Goal: Information Seeking & Learning: Learn about a topic

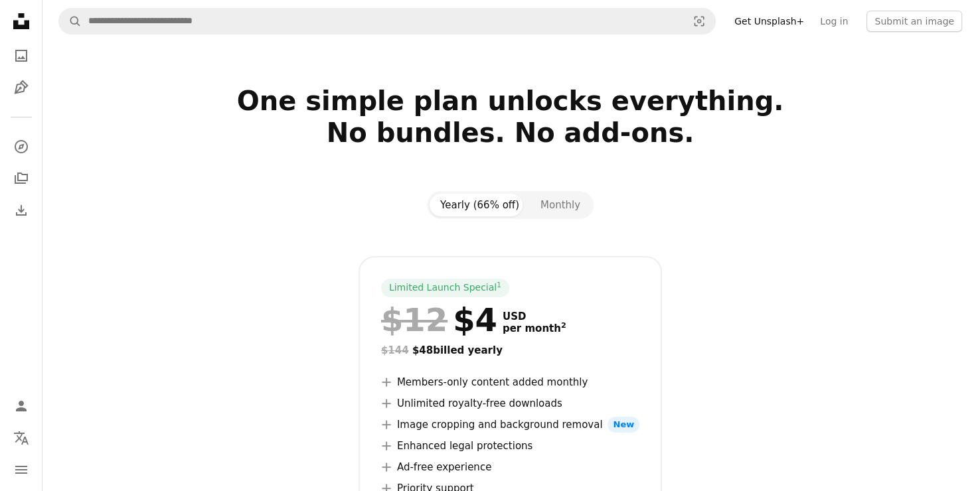
click at [779, 21] on link "Get Unsplash+" at bounding box center [769, 21] width 86 height 21
click at [847, 22] on link "Log in" at bounding box center [834, 21] width 44 height 21
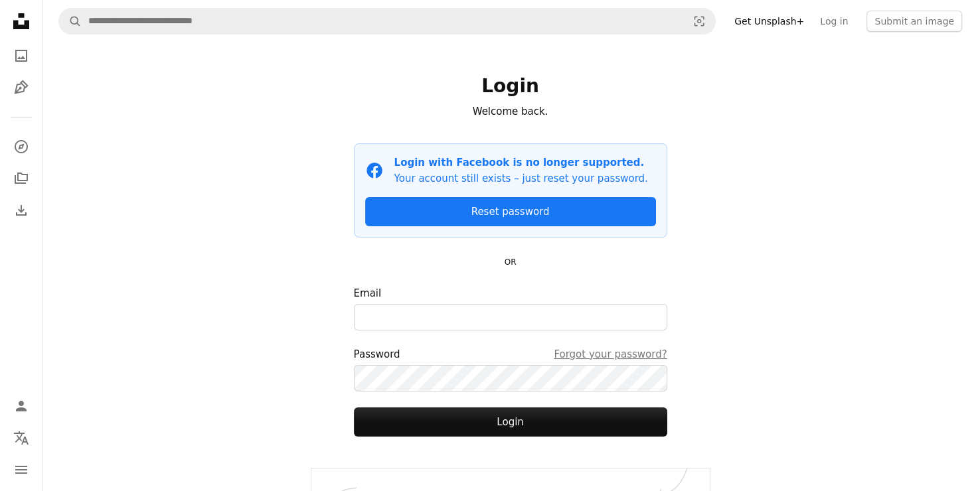
click at [15, 19] on icon "Unsplash logo Unsplash Home" at bounding box center [21, 21] width 27 height 27
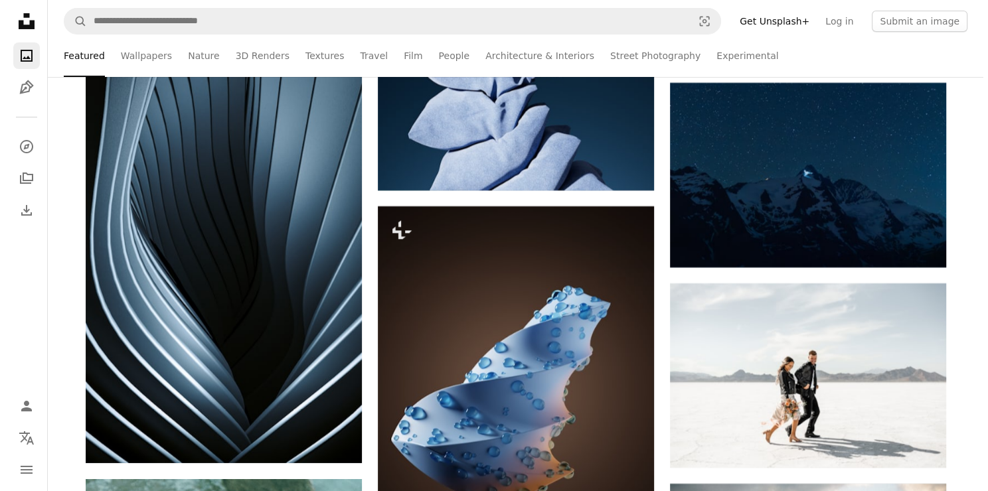
scroll to position [4687, 0]
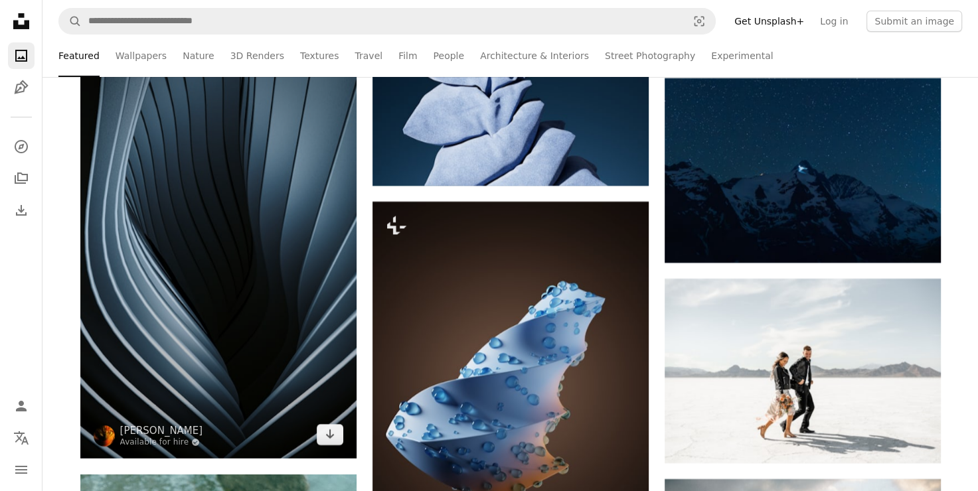
click at [235, 278] on img at bounding box center [218, 212] width 276 height 491
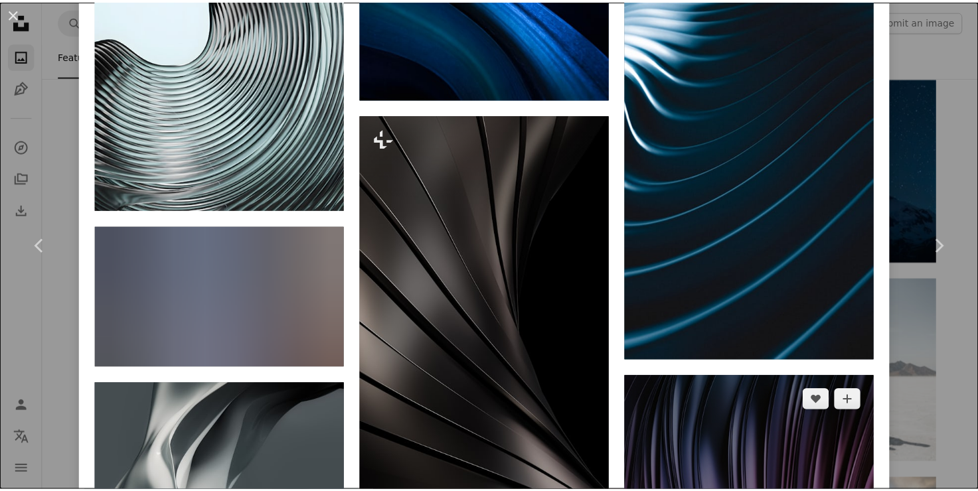
scroll to position [4222, 0]
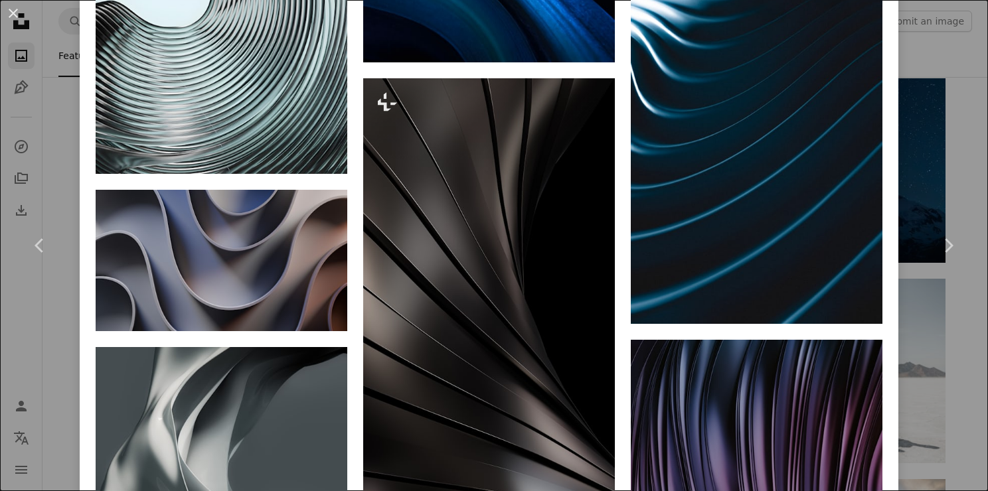
click at [908, 77] on div "An X shape Chevron left Chevron right [PERSON_NAME] Available for hire A checkm…" at bounding box center [494, 245] width 988 height 491
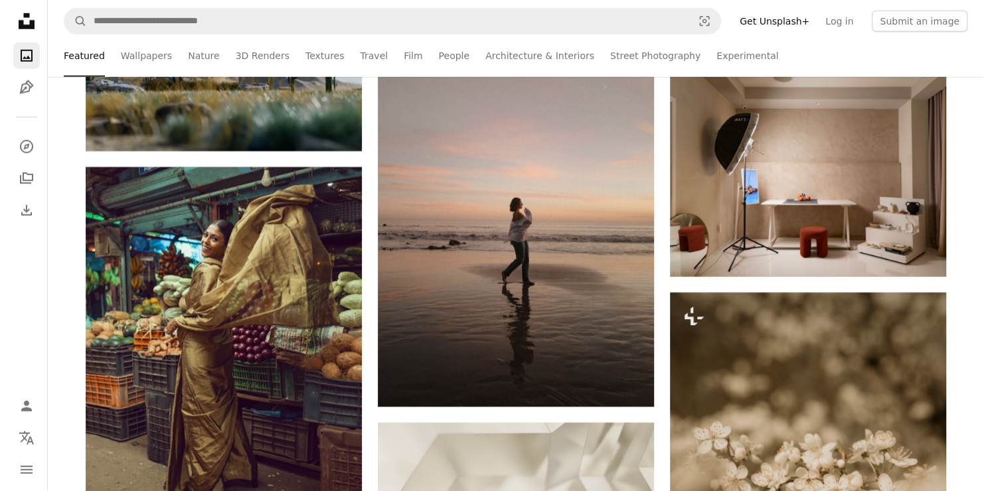
scroll to position [13574, 0]
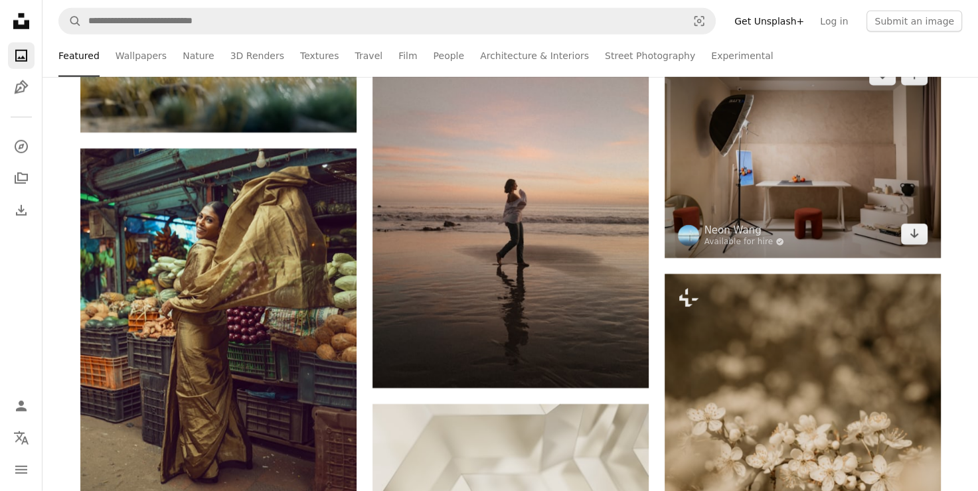
click at [821, 158] on img at bounding box center [803, 154] width 276 height 207
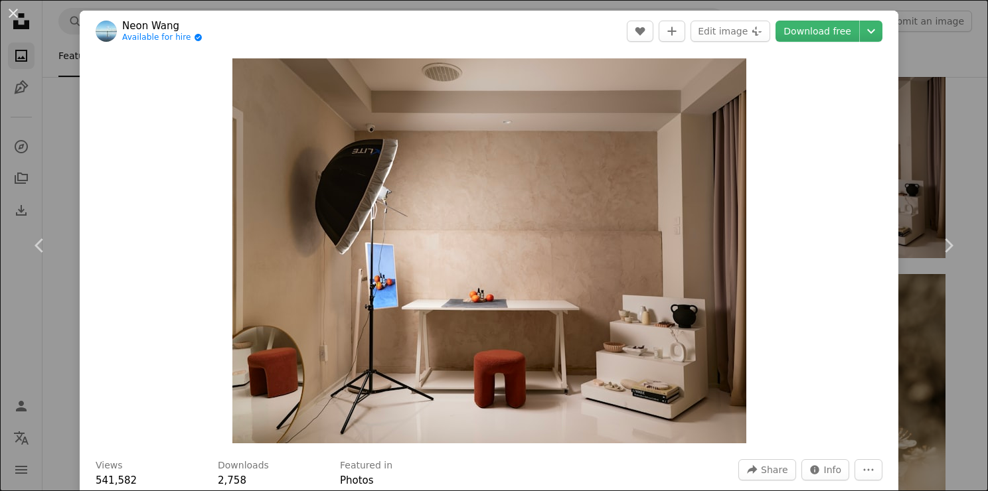
click at [58, 112] on div "An X shape Chevron left Chevron right Neon Wang Available for hire A checkmark …" at bounding box center [494, 245] width 988 height 491
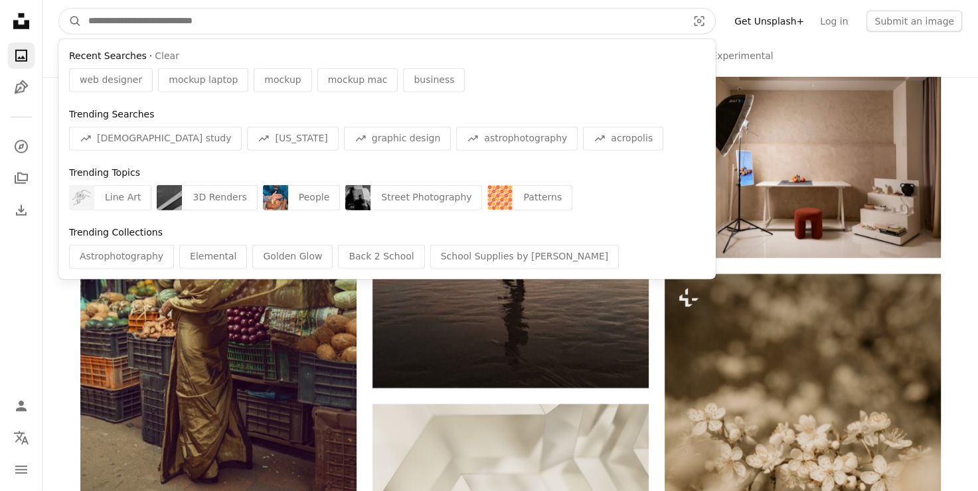
click at [154, 19] on input "Find visuals sitewide" at bounding box center [383, 21] width 602 height 25
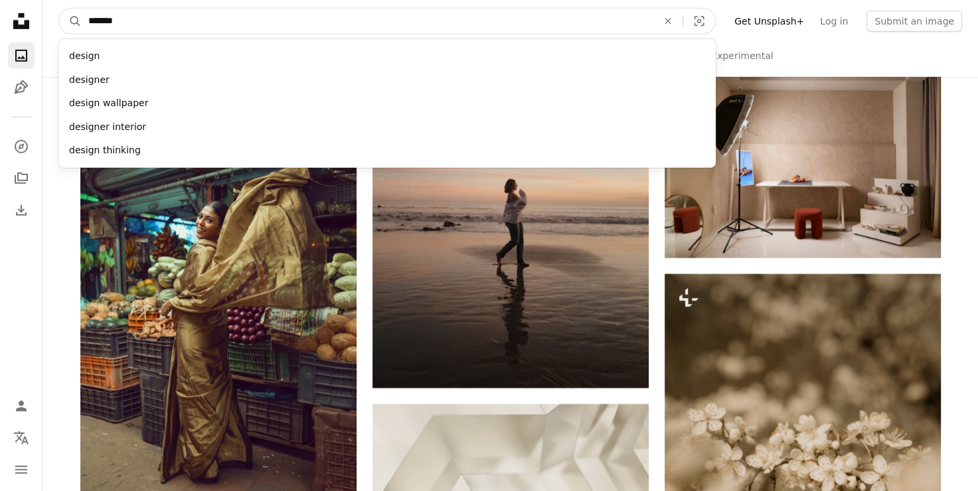
type input "********"
click button "A magnifying glass" at bounding box center [70, 21] width 23 height 25
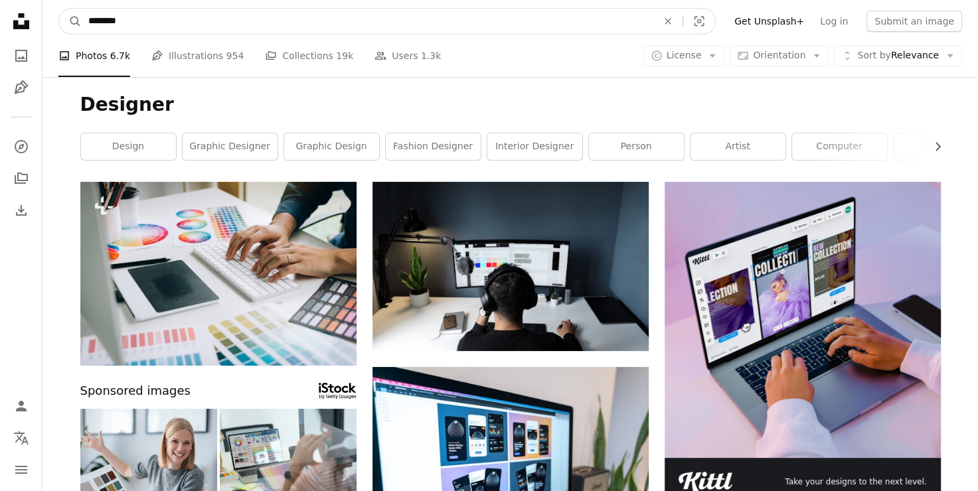
click at [135, 27] on input "********" at bounding box center [368, 21] width 572 height 25
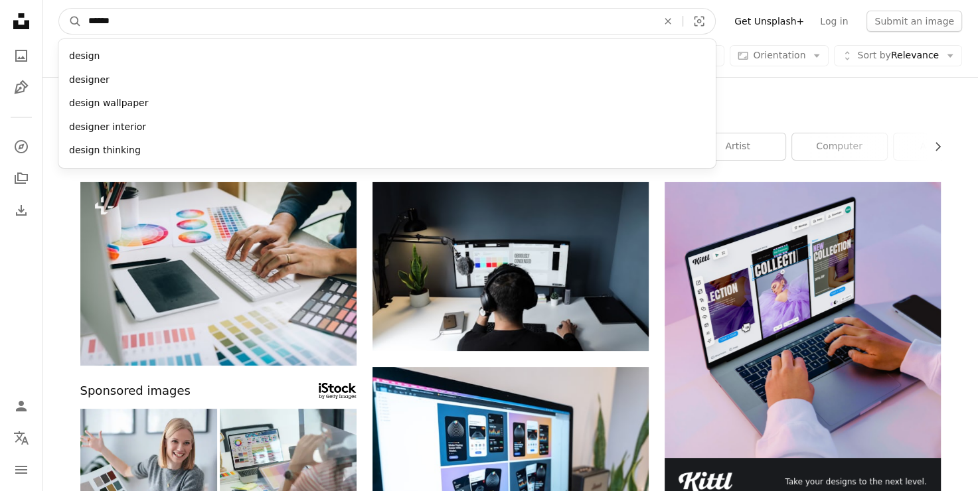
type input "******"
click at [59, 9] on button "A magnifying glass" at bounding box center [70, 21] width 23 height 25
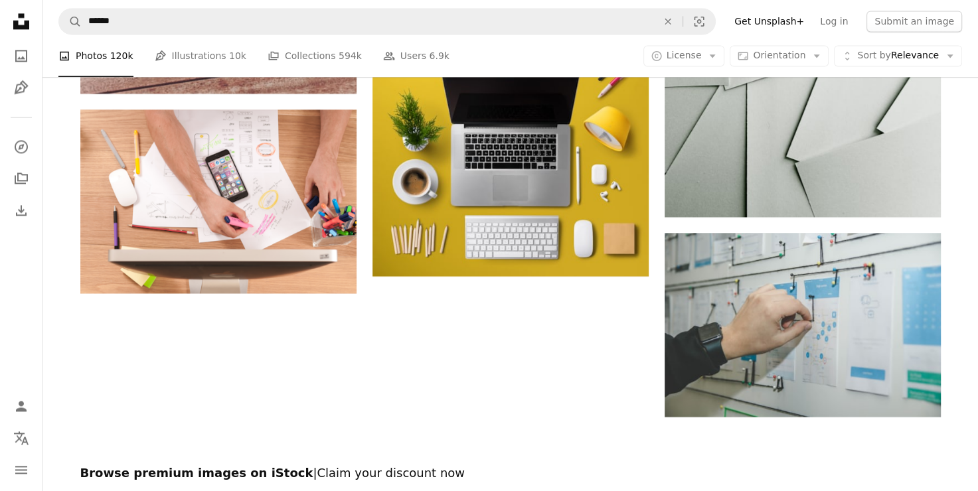
scroll to position [1989, 0]
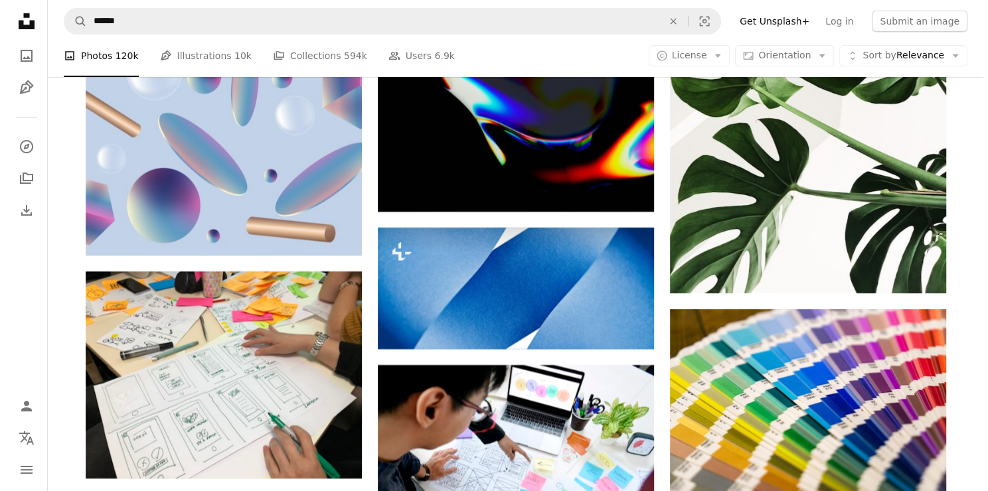
scroll to position [5199, 0]
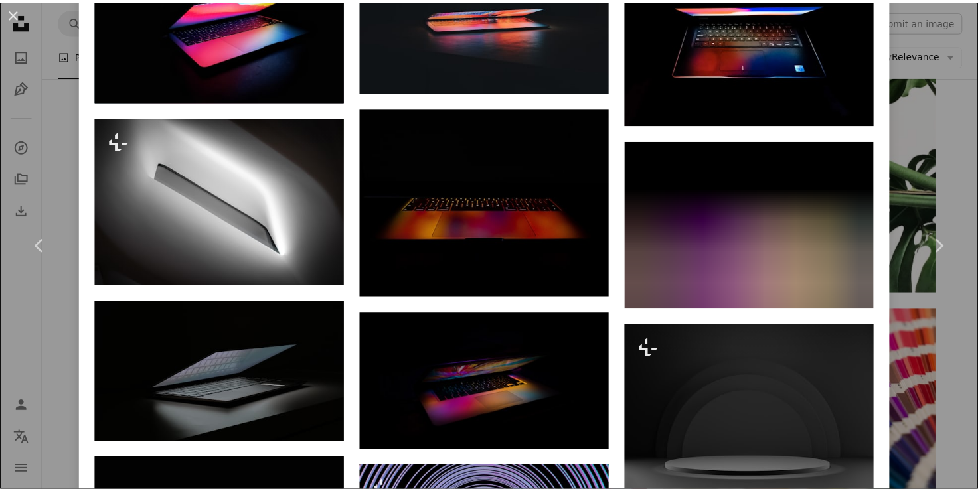
scroll to position [4059, 0]
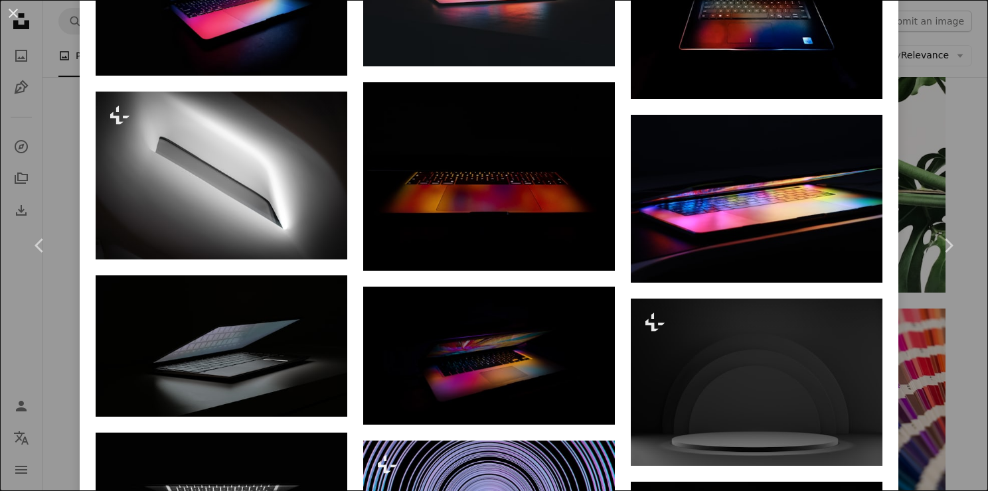
click at [927, 64] on div "An X shape Chevron left Chevron right Tianyi Ma tma A heart A plus sign Edit im…" at bounding box center [494, 245] width 988 height 491
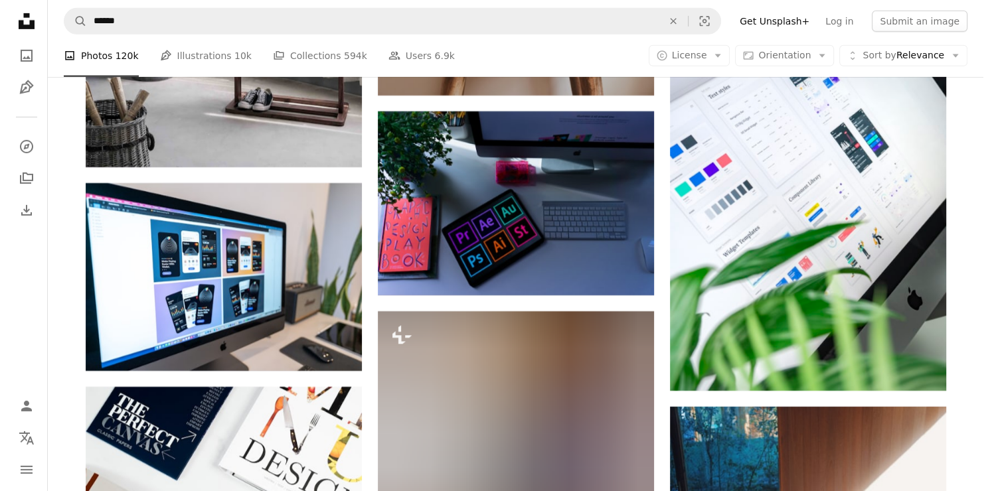
scroll to position [9071, 0]
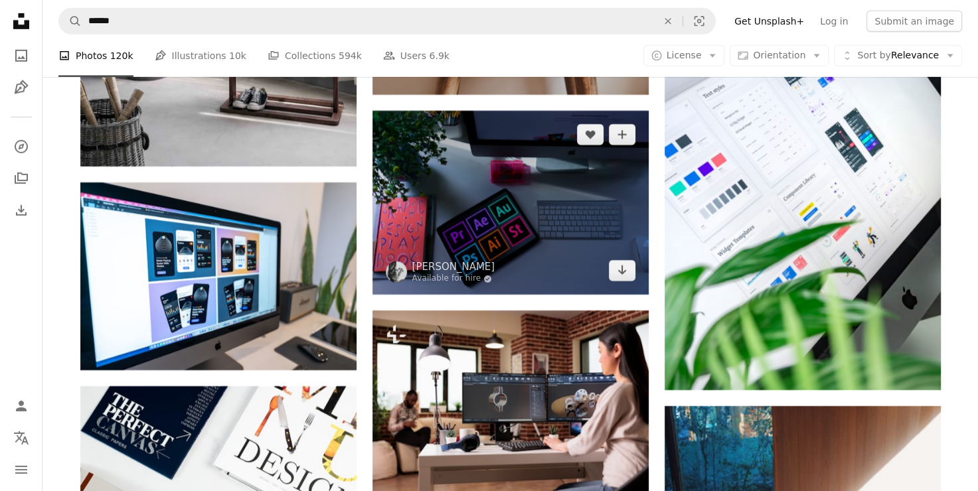
click at [536, 199] on img at bounding box center [510, 203] width 276 height 184
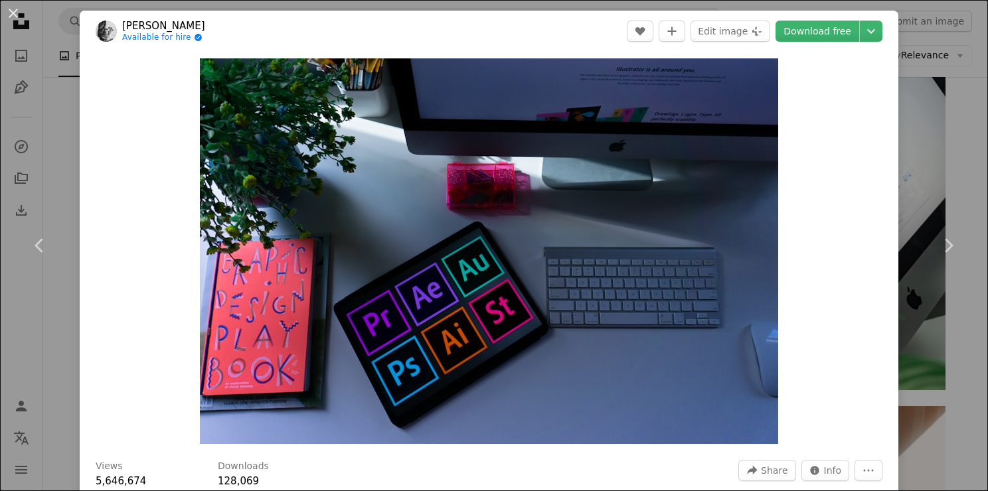
click at [916, 122] on div "An X shape Chevron left Chevron right [PERSON_NAME] Available for hire A checkm…" at bounding box center [494, 245] width 988 height 491
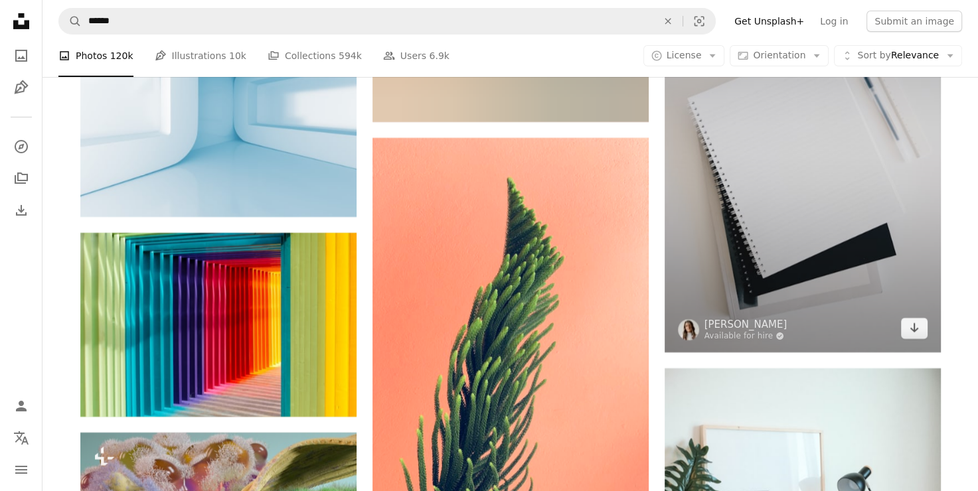
scroll to position [14364, 0]
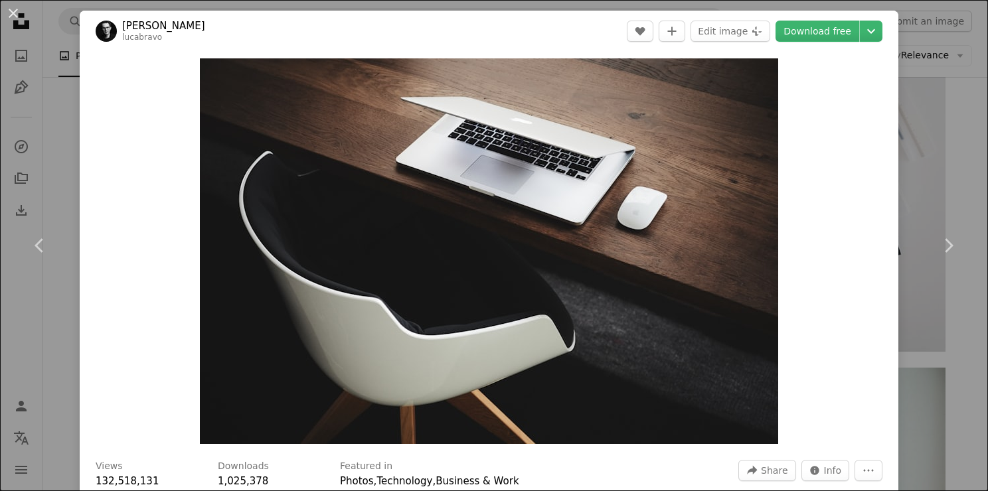
click at [930, 61] on div "An X shape Chevron left Chevron right [PERSON_NAME] lucabravo A heart A plus si…" at bounding box center [494, 245] width 988 height 491
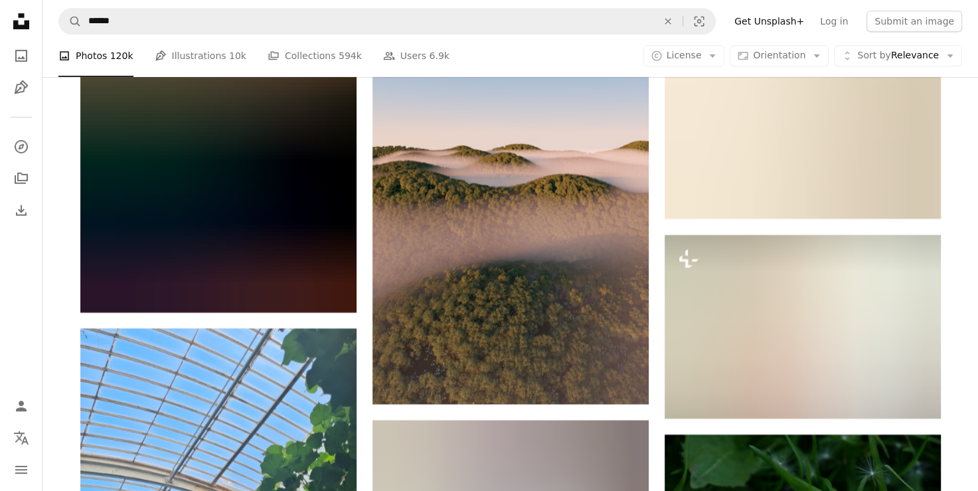
scroll to position [44653, 0]
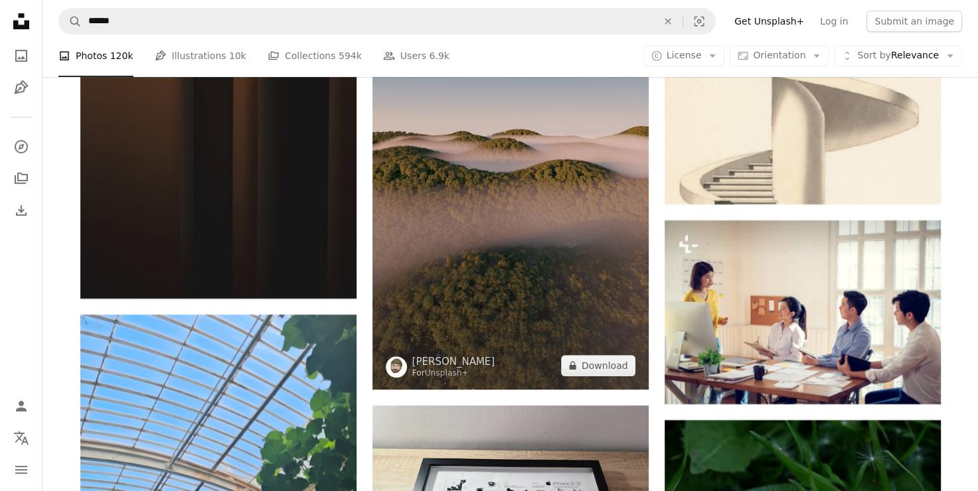
click at [507, 319] on img at bounding box center [510, 174] width 276 height 432
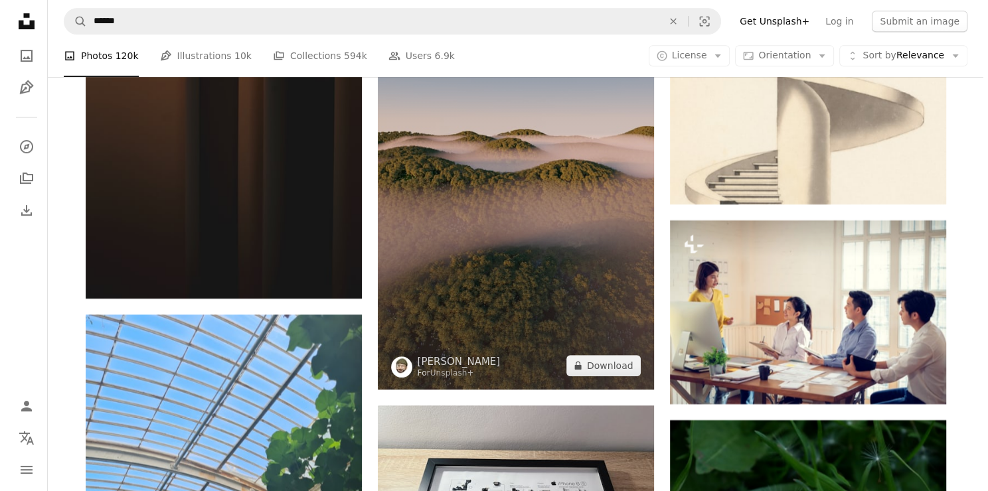
scroll to position [44873, 0]
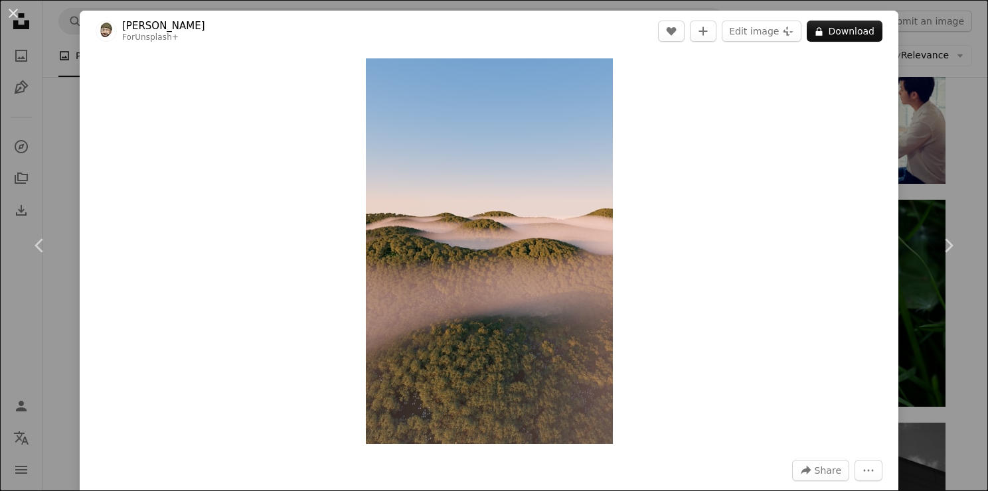
click at [898, 57] on div "An X shape Chevron left Chevron right [PERSON_NAME] C For Unsplash+ A heart A p…" at bounding box center [494, 245] width 988 height 491
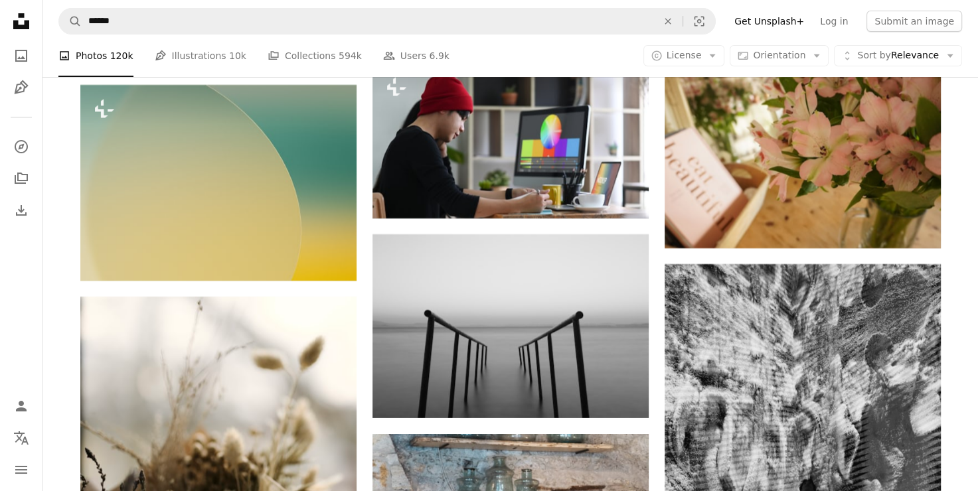
scroll to position [49115, 0]
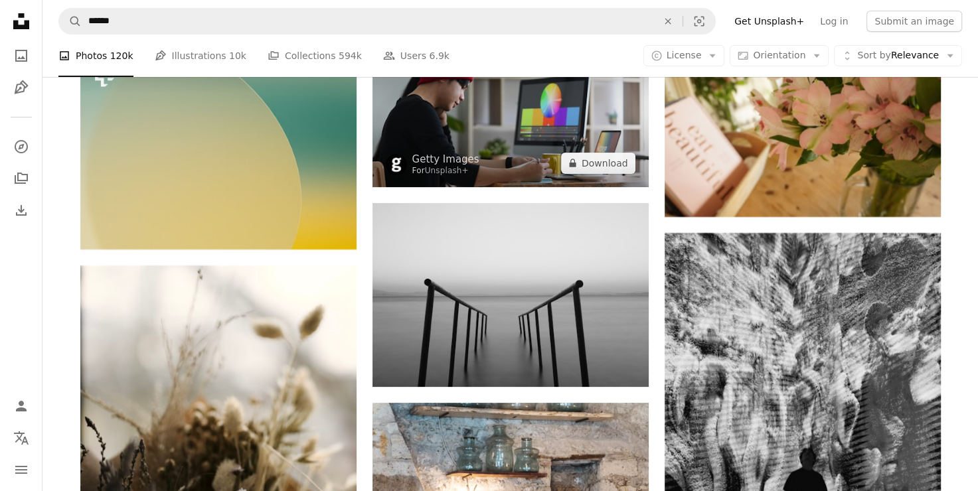
click at [523, 124] on img at bounding box center [510, 109] width 276 height 155
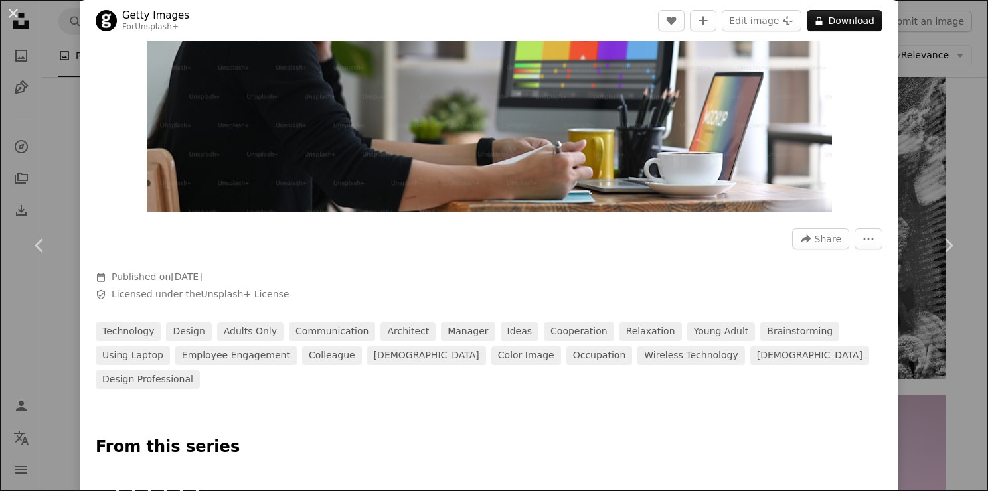
scroll to position [210, 0]
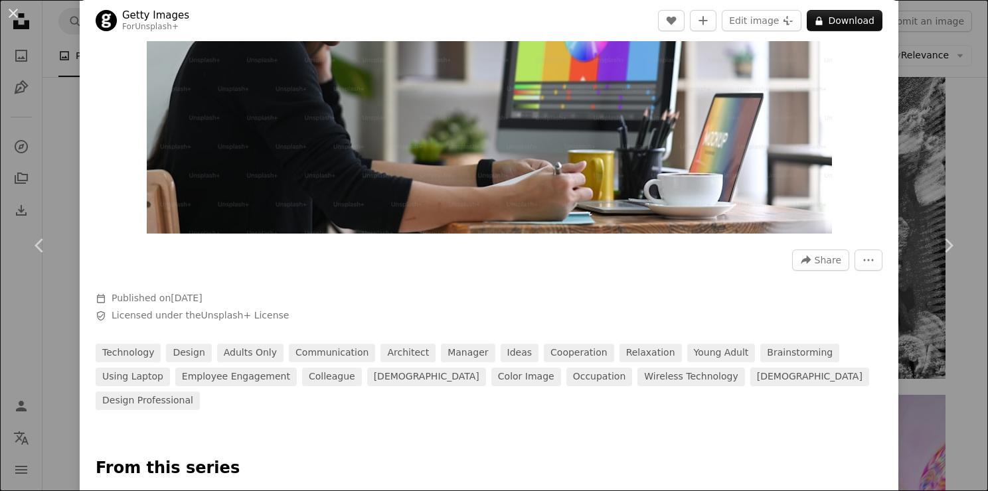
click at [905, 56] on div "An X shape Chevron left Chevron right Getty Images For Unsplash+ A heart A plus…" at bounding box center [494, 245] width 988 height 491
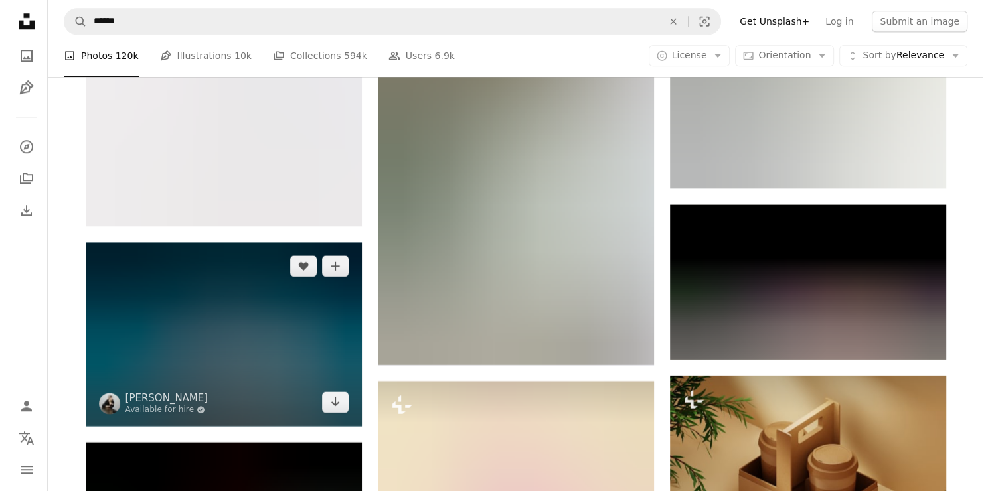
scroll to position [54986, 0]
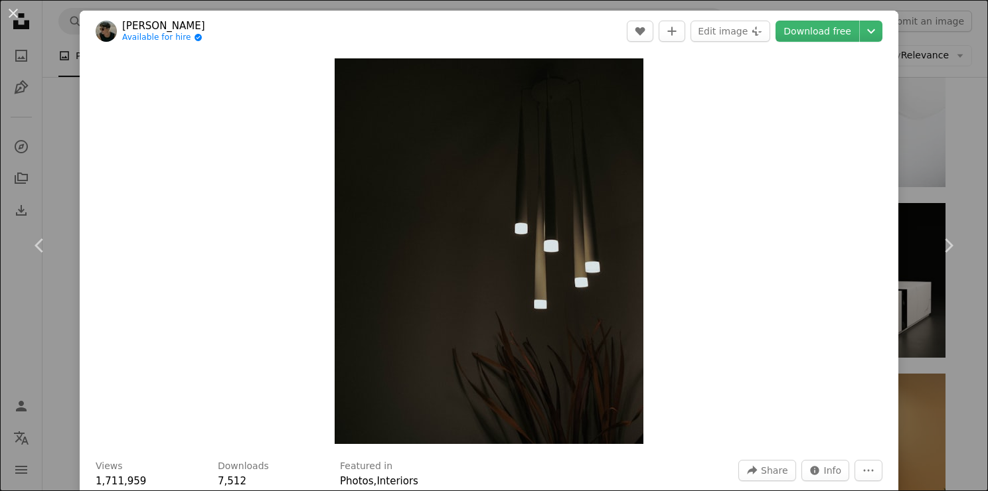
click at [930, 71] on div "An X shape Chevron left Chevron right [PERSON_NAME] Available for hire A checkm…" at bounding box center [494, 245] width 988 height 491
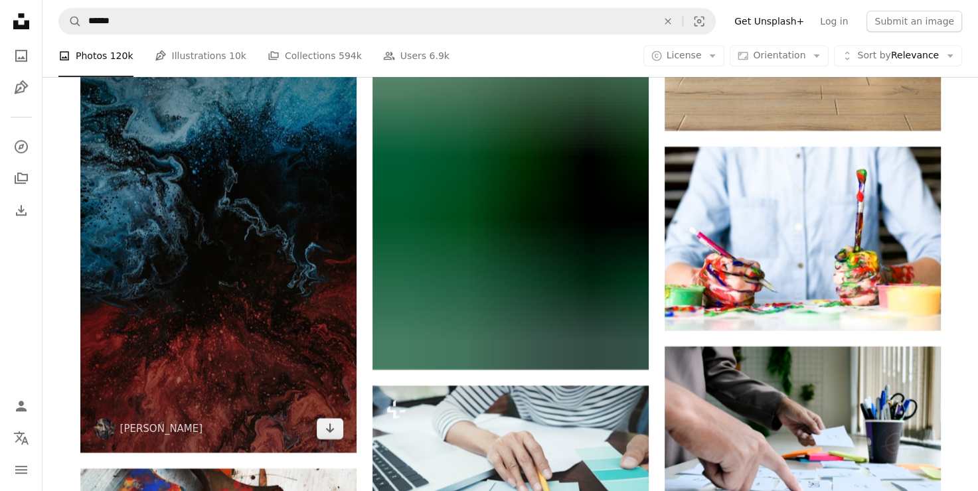
scroll to position [25121, 0]
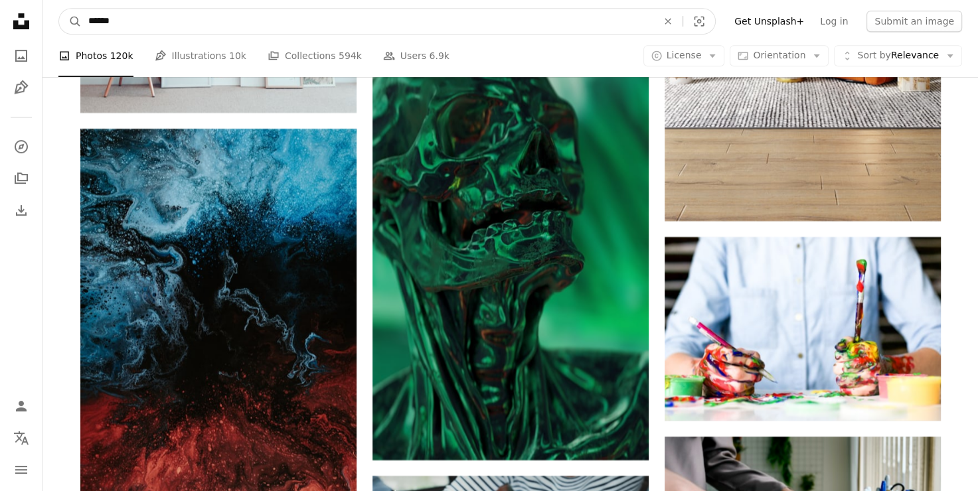
click at [263, 22] on input "******" at bounding box center [368, 21] width 572 height 25
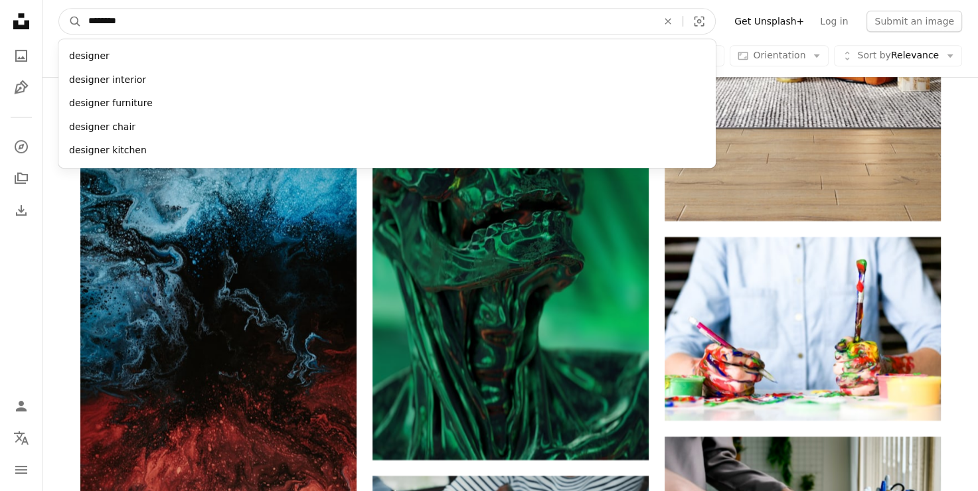
type input "********"
click at [59, 9] on button "A magnifying glass" at bounding box center [70, 21] width 23 height 25
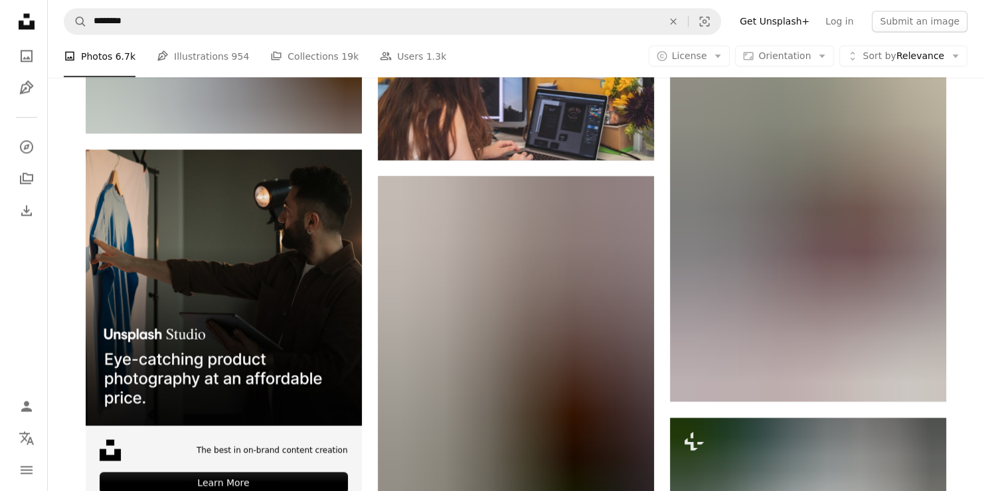
scroll to position [2411, 0]
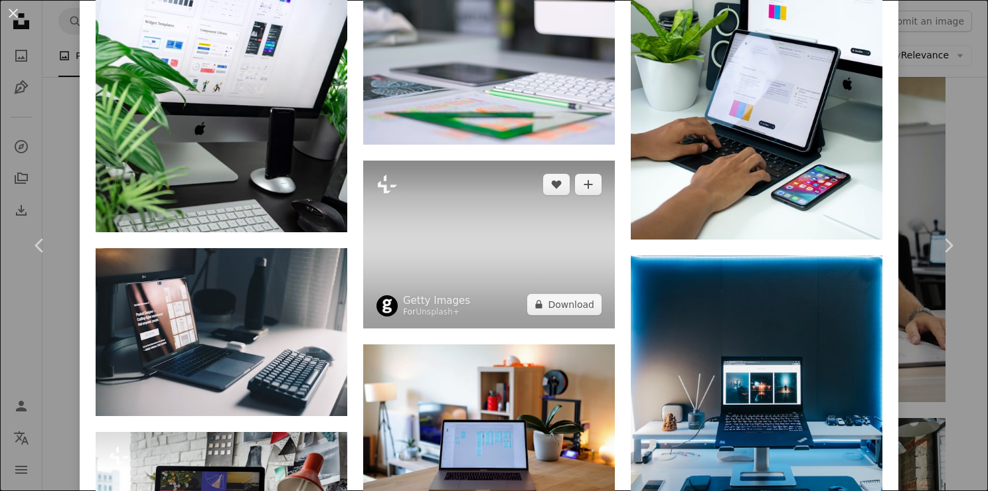
scroll to position [1682, 0]
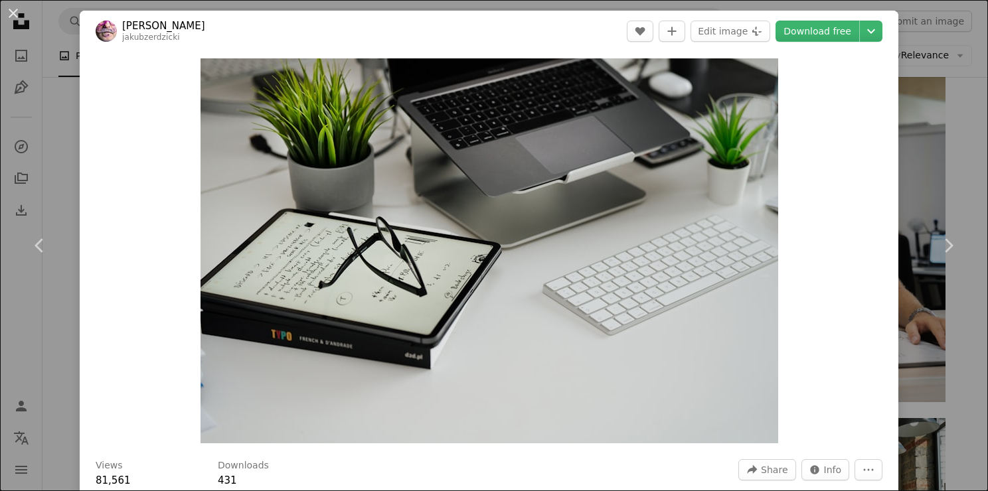
click at [902, 72] on div "An X shape Chevron left Chevron right [PERSON_NAME] jakubzerdzicki A heart A pl…" at bounding box center [494, 245] width 988 height 491
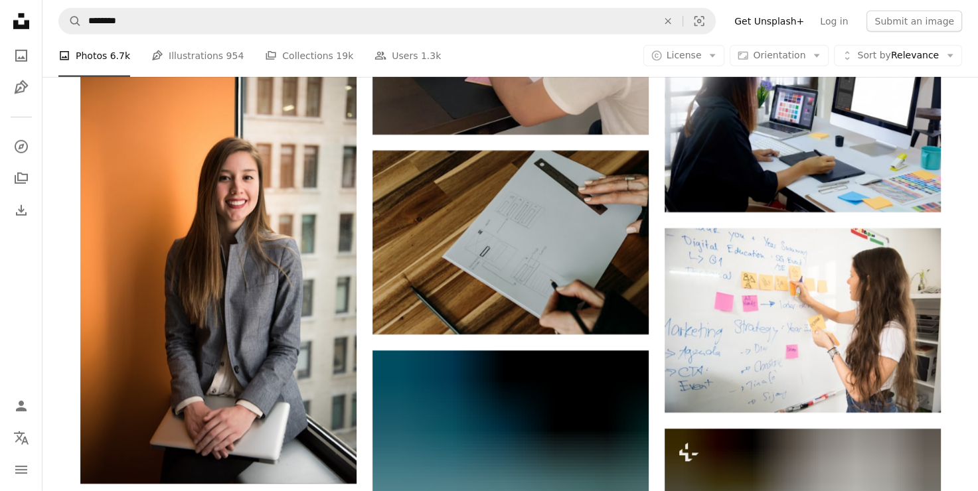
scroll to position [8947, 0]
